Goal: Transaction & Acquisition: Purchase product/service

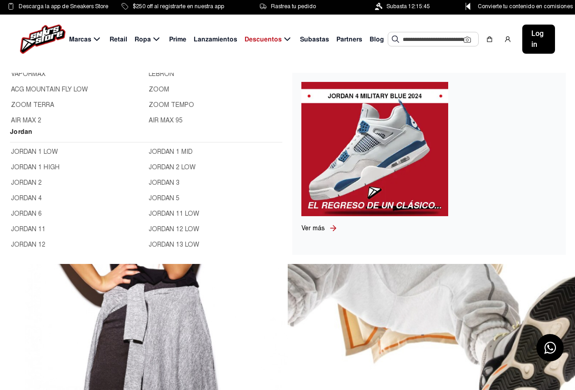
scroll to position [227, 0]
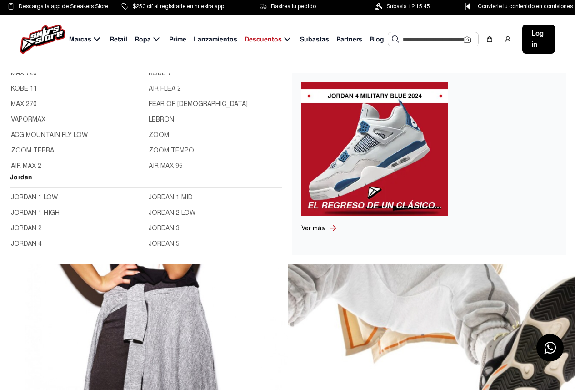
click at [157, 194] on link "JORDAN 1 MID" at bounding box center [215, 197] width 132 height 10
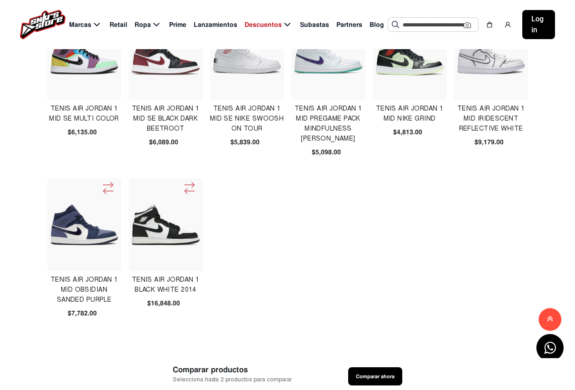
scroll to position [636, 0]
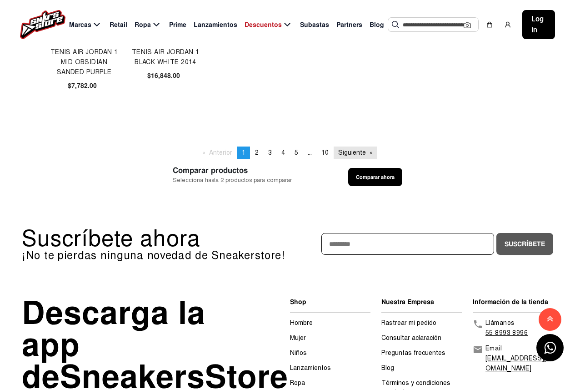
click at [341, 152] on link "Siguiente page" at bounding box center [356, 152] width 44 height 12
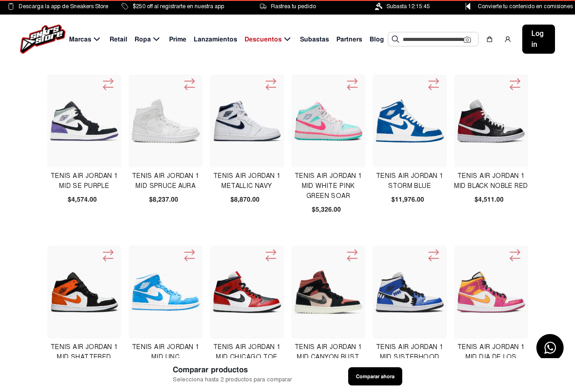
click at [419, 133] on img at bounding box center [410, 121] width 70 height 70
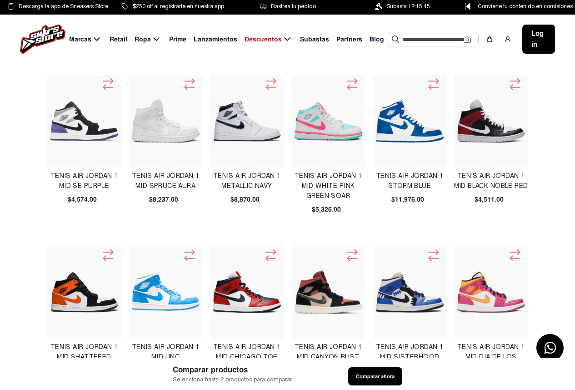
click at [401, 127] on img at bounding box center [410, 121] width 70 height 70
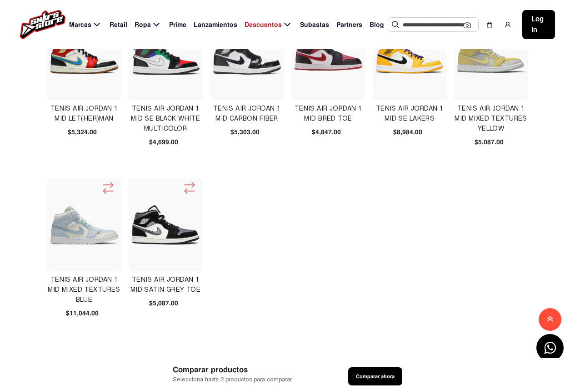
scroll to position [227, 0]
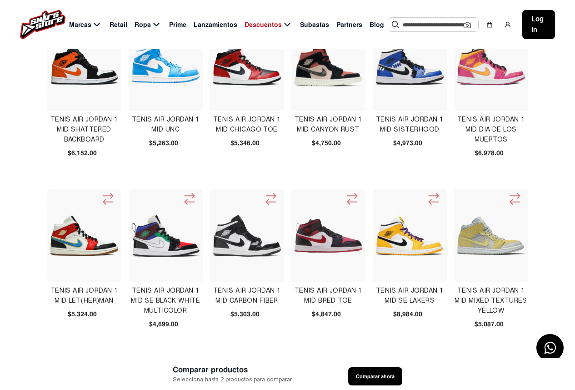
click at [229, 231] on img at bounding box center [247, 235] width 70 height 70
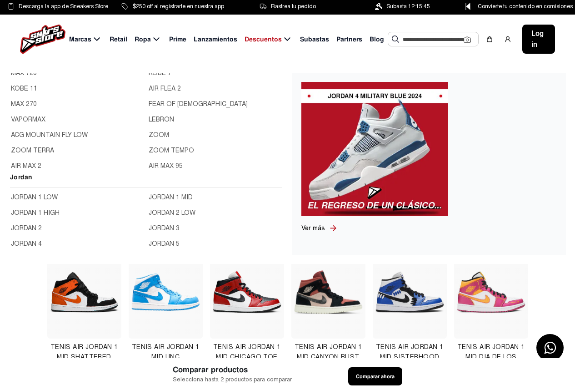
scroll to position [273, 0]
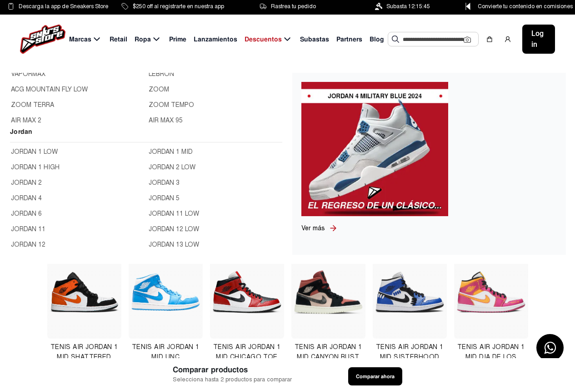
click at [40, 151] on link "JORDAN 1 LOW" at bounding box center [77, 152] width 132 height 10
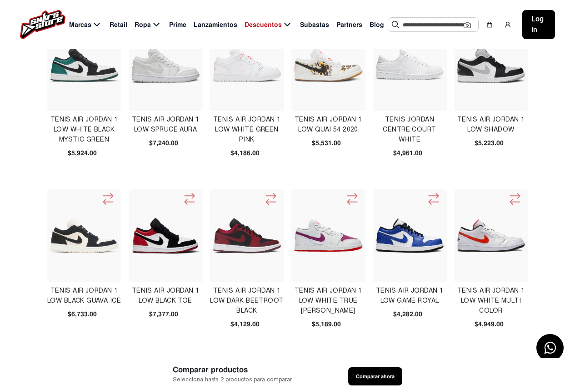
scroll to position [455, 0]
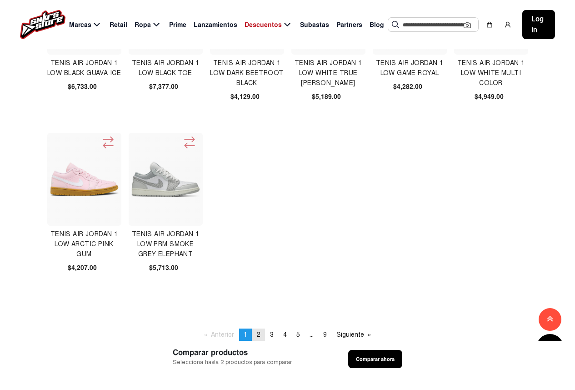
click at [260, 332] on link "page 2" at bounding box center [258, 334] width 13 height 12
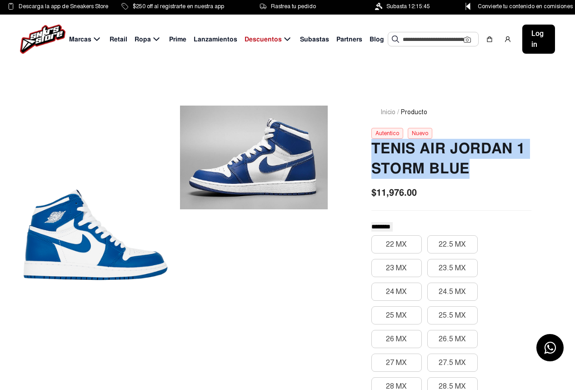
drag, startPoint x: 371, startPoint y: 147, endPoint x: 523, endPoint y: 166, distance: 153.5
click at [523, 166] on h2 "Tenis Air Jordan 1 Storm Blue" at bounding box center [451, 159] width 160 height 40
copy h2 "Tenis Air Jordan 1 Storm Blue"
click at [539, 166] on div "Inicio / Producto Autentico Nuevo Tenis Air Jordan 1 Storm Blue $11,976.00 ****…" at bounding box center [452, 381] width 204 height 592
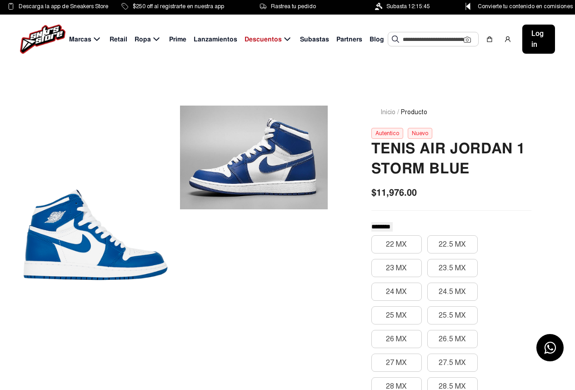
click at [244, 165] on div at bounding box center [253, 157] width 147 height 144
click at [55, 259] on div at bounding box center [95, 234] width 147 height 298
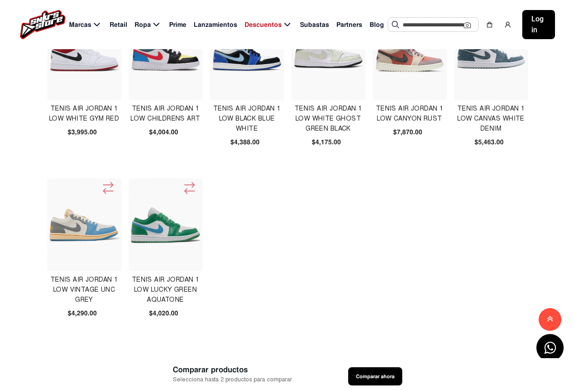
scroll to position [591, 0]
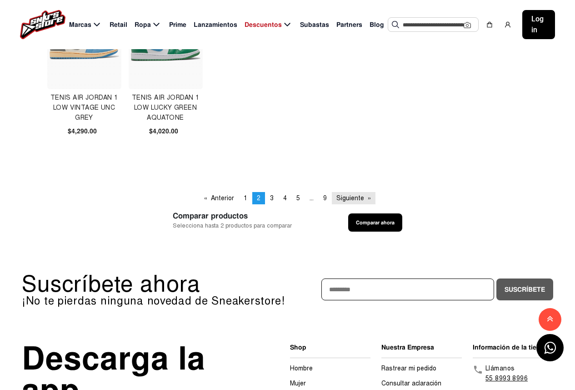
click at [355, 196] on link "Siguiente page" at bounding box center [354, 198] width 44 height 12
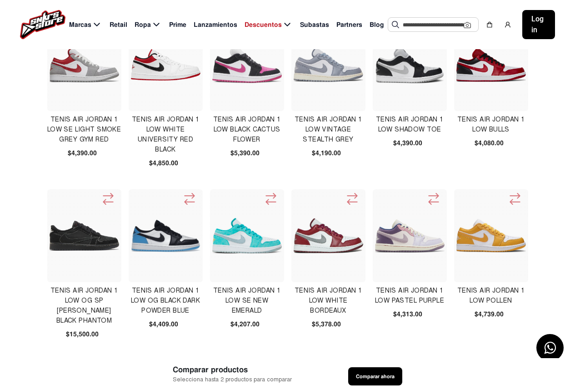
scroll to position [455, 0]
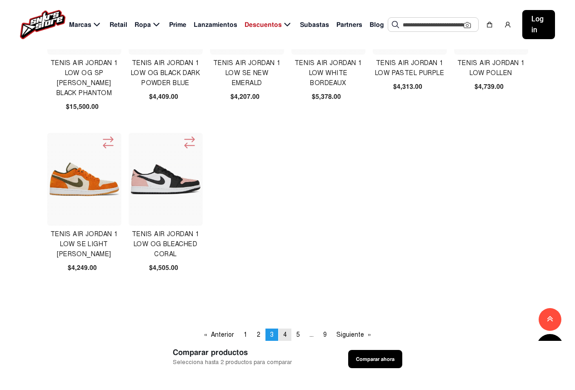
click at [289, 333] on link "page 4" at bounding box center [285, 334] width 13 height 12
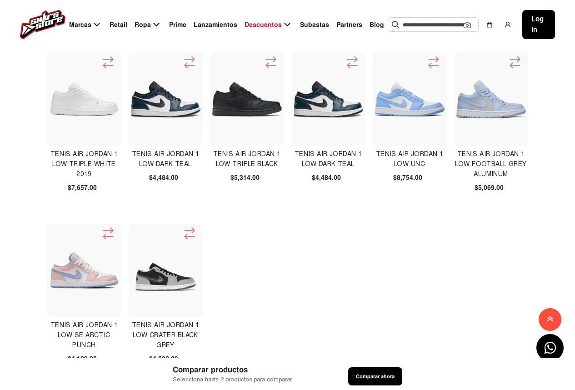
scroll to position [591, 0]
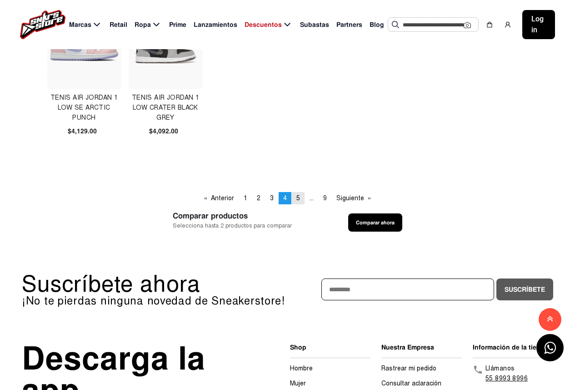
click at [298, 196] on span "5" at bounding box center [298, 198] width 4 height 8
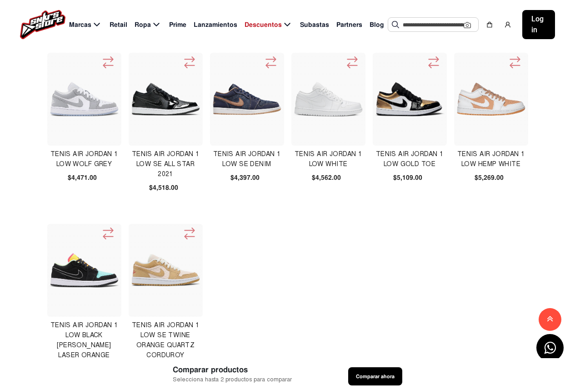
scroll to position [546, 0]
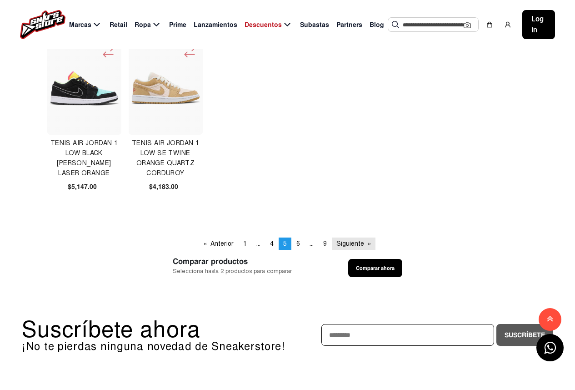
click at [341, 243] on link "Siguiente page" at bounding box center [354, 243] width 44 height 12
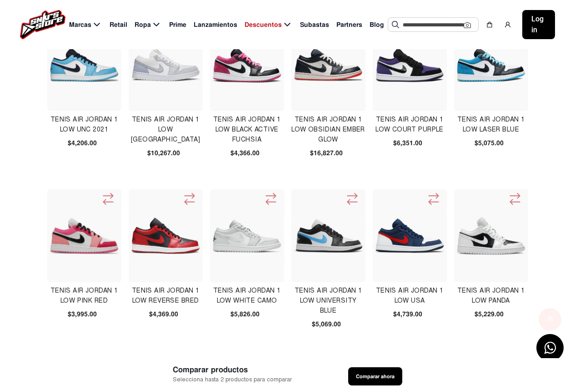
scroll to position [455, 0]
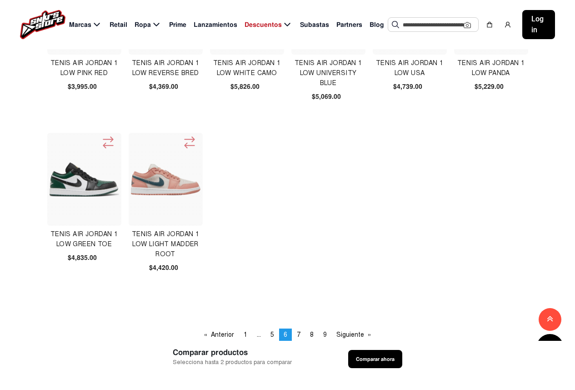
drag, startPoint x: 357, startPoint y: 336, endPoint x: 170, endPoint y: 299, distance: 190.4
click at [356, 335] on link "Siguiente page" at bounding box center [354, 334] width 44 height 12
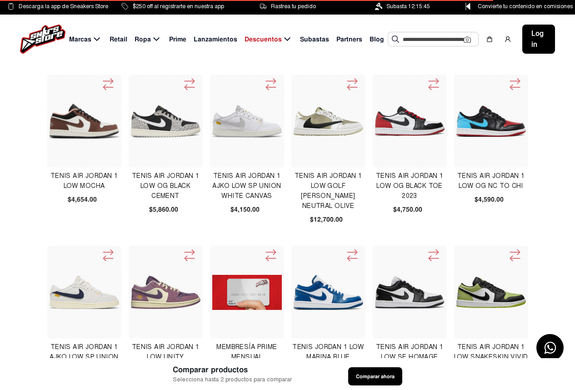
scroll to position [91, 0]
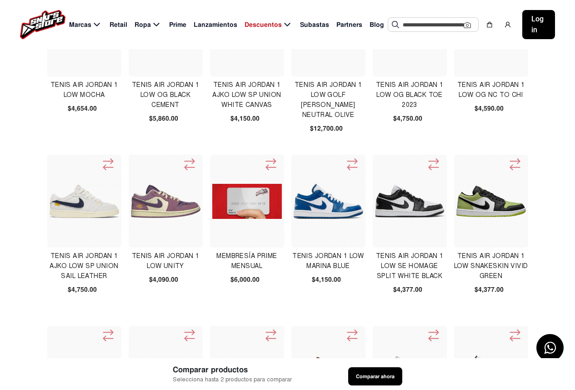
click at [329, 207] on img at bounding box center [329, 201] width 70 height 35
click at [411, 202] on img at bounding box center [410, 201] width 70 height 70
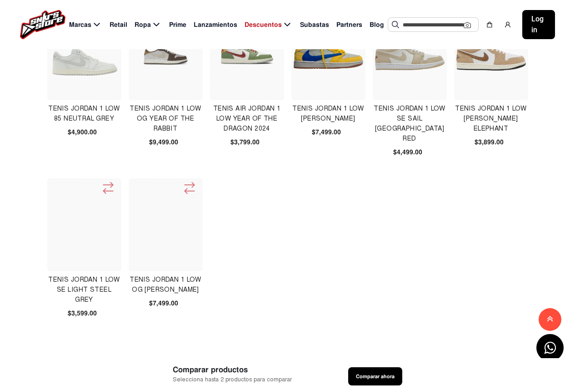
scroll to position [591, 0]
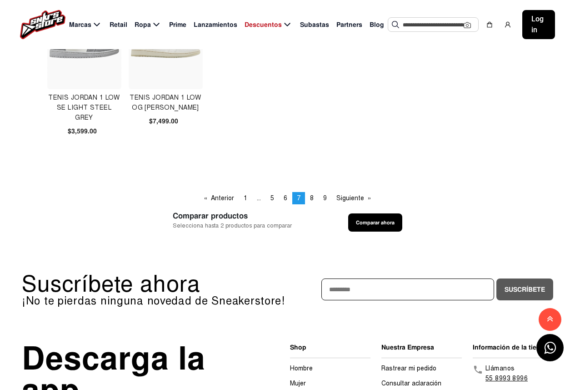
drag, startPoint x: 349, startPoint y: 198, endPoint x: 301, endPoint y: 194, distance: 47.5
click at [349, 195] on link "Siguiente page" at bounding box center [354, 198] width 44 height 12
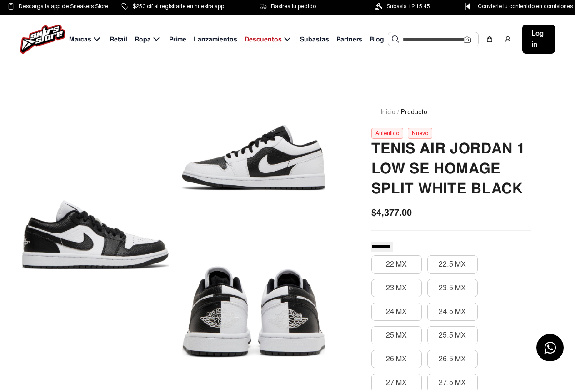
click at [94, 245] on div at bounding box center [95, 234] width 147 height 298
click at [76, 211] on div at bounding box center [95, 234] width 147 height 298
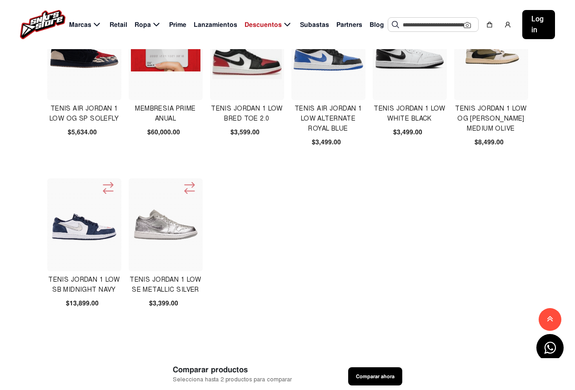
scroll to position [636, 0]
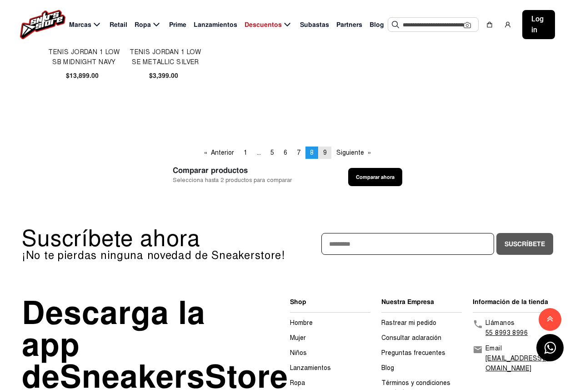
click at [328, 153] on link "page 9" at bounding box center [325, 152] width 13 height 12
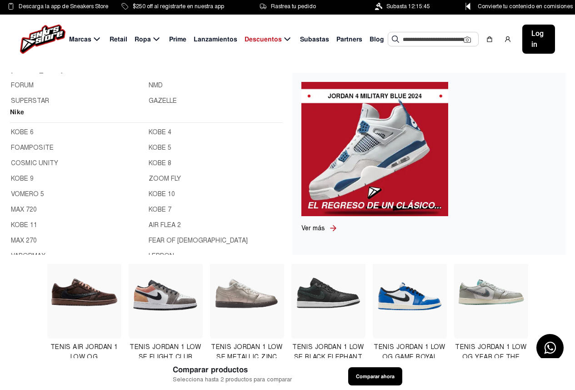
scroll to position [227, 0]
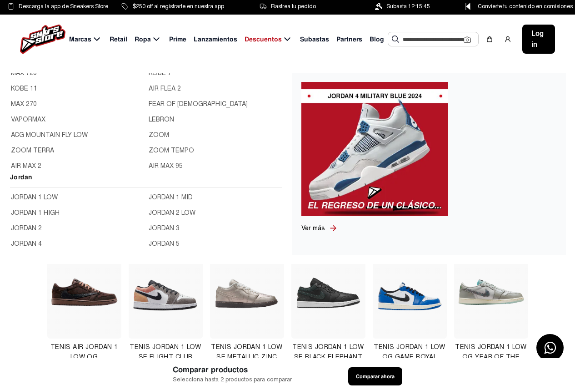
click at [167, 211] on link "JORDAN 2 LOW" at bounding box center [215, 213] width 132 height 10
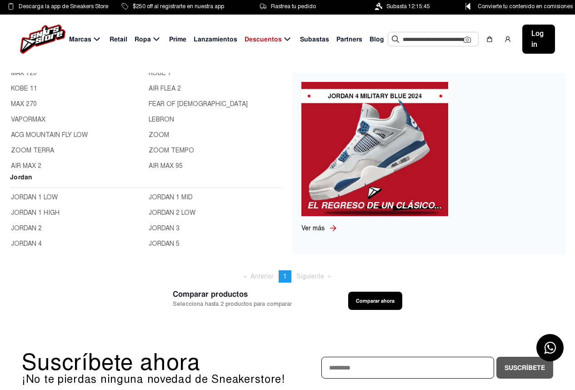
scroll to position [45, 0]
click at [187, 210] on link "JORDAN 11 LOW" at bounding box center [215, 214] width 132 height 10
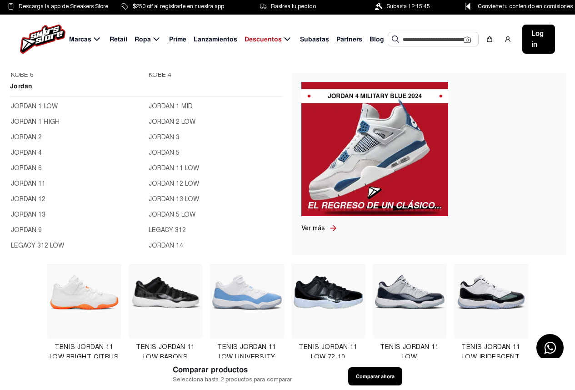
scroll to position [227, 0]
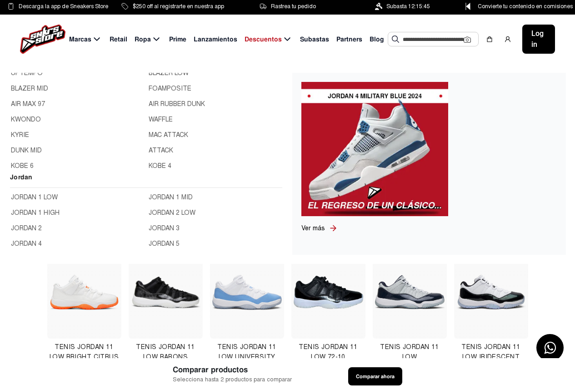
click at [155, 195] on link "JORDAN 1 MID" at bounding box center [215, 197] width 132 height 10
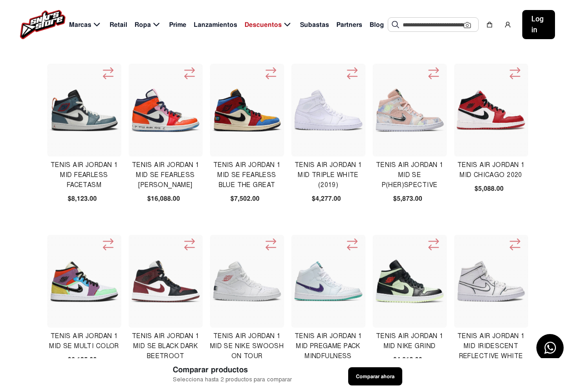
scroll to position [409, 0]
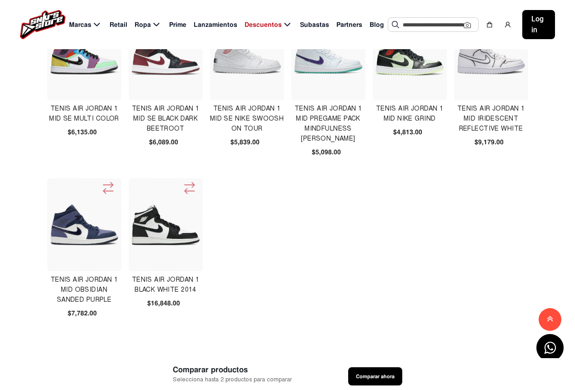
click at [165, 219] on img at bounding box center [166, 225] width 70 height 70
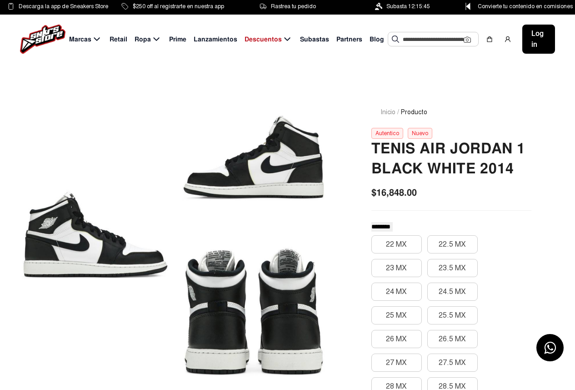
click at [272, 177] on div at bounding box center [253, 157] width 147 height 144
click at [317, 38] on span "Subastas" at bounding box center [314, 40] width 29 height 10
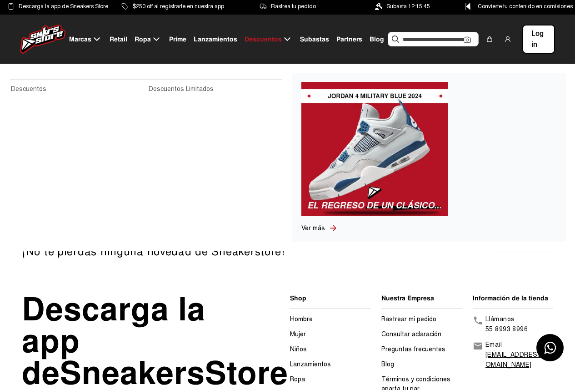
click at [277, 39] on span "Descuentos" at bounding box center [263, 40] width 37 height 10
click at [284, 38] on icon at bounding box center [287, 39] width 11 height 11
click at [265, 34] on div "Descuentos" at bounding box center [268, 39] width 55 height 11
click at [171, 88] on link "Descuentos Limitados" at bounding box center [215, 89] width 132 height 10
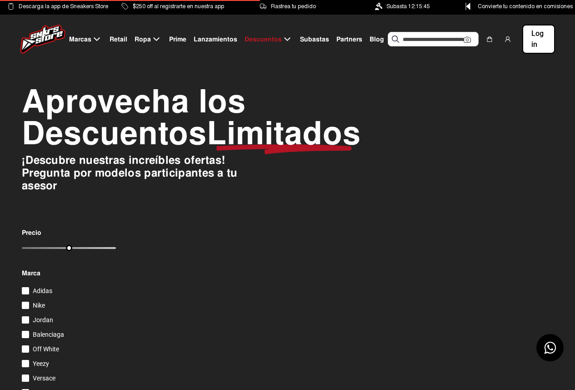
scroll to position [182, 0]
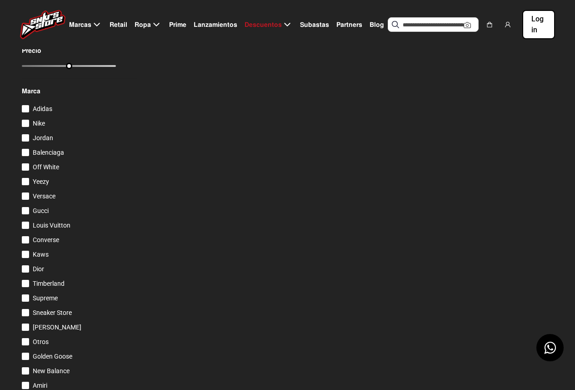
click at [25, 141] on div at bounding box center [25, 137] width 7 height 7
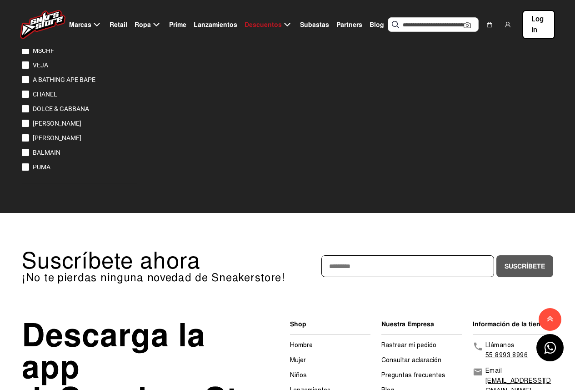
scroll to position [766, 0]
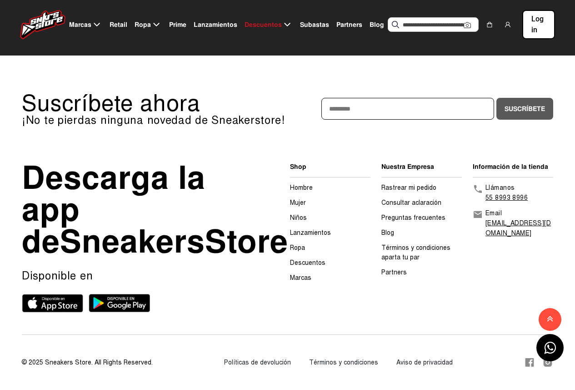
click at [300, 184] on link "Hombre" at bounding box center [301, 188] width 23 height 8
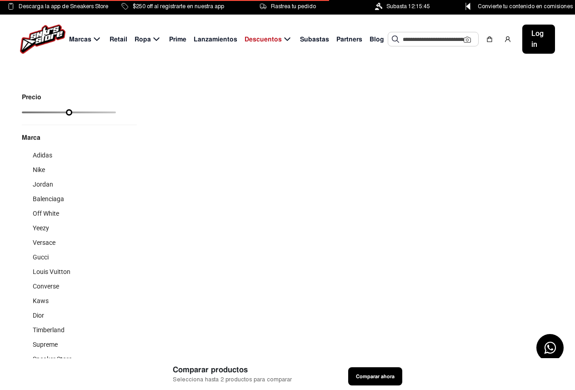
click at [45, 183] on span "Jordan" at bounding box center [43, 183] width 20 height 7
